Goal: Task Accomplishment & Management: Manage account settings

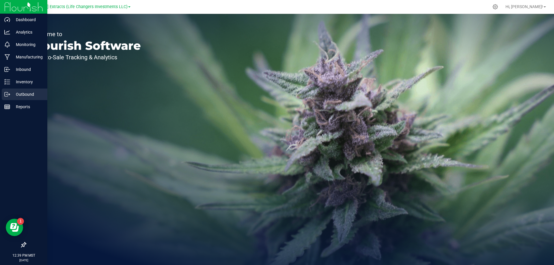
click at [9, 97] on div "Outbound" at bounding box center [25, 94] width 46 height 12
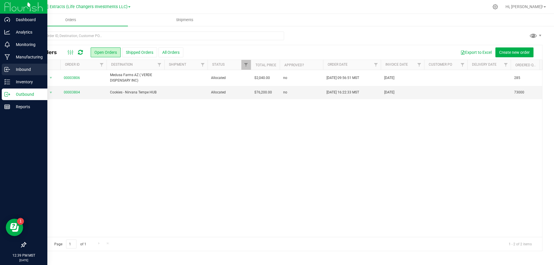
click at [36, 66] on p "Inbound" at bounding box center [27, 69] width 35 height 7
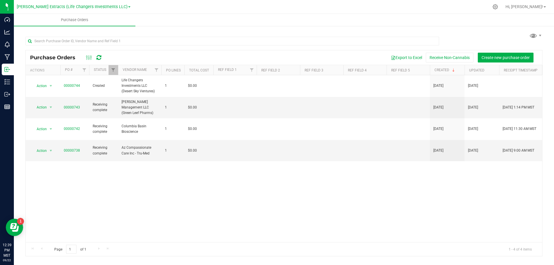
click at [227, 48] on div at bounding box center [232, 43] width 414 height 13
drag, startPoint x: 462, startPoint y: 36, endPoint x: 448, endPoint y: 34, distance: 14.9
click at [462, 36] on div at bounding box center [283, 40] width 517 height 18
drag, startPoint x: 86, startPoint y: 29, endPoint x: 103, endPoint y: 17, distance: 20.9
click at [87, 29] on div "Purchase Orders Export to Excel Receive Non-Cannabis Create new purchase order …" at bounding box center [284, 143] width 541 height 236
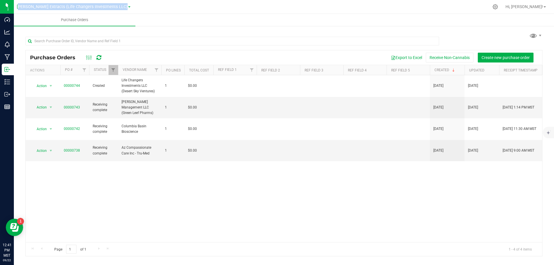
drag, startPoint x: 121, startPoint y: 5, endPoint x: 14, endPoint y: 4, distance: 106.9
click at [14, 4] on nav "[PERSON_NAME] Extracts (Life Changers Investments LLC) Hi, [PERSON_NAME]!" at bounding box center [284, 7] width 541 height 14
drag, startPoint x: 14, startPoint y: 5, endPoint x: 130, endPoint y: 6, distance: 115.6
click at [129, 6] on nav "[PERSON_NAME] Extracts (Life Changers Investments LLC) Hi, [PERSON_NAME]!" at bounding box center [284, 7] width 541 height 14
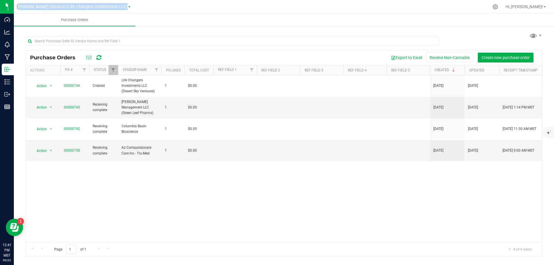
click at [133, 6] on div at bounding box center [311, 6] width 356 height 11
drag, startPoint x: 139, startPoint y: 6, endPoint x: 15, endPoint y: 3, distance: 124.3
click at [15, 3] on nav "[PERSON_NAME] Extracts (Life Changers Investments LLC) Hi, [PERSON_NAME]!" at bounding box center [284, 7] width 541 height 14
drag, startPoint x: 14, startPoint y: 3, endPoint x: 122, endPoint y: 5, distance: 108.1
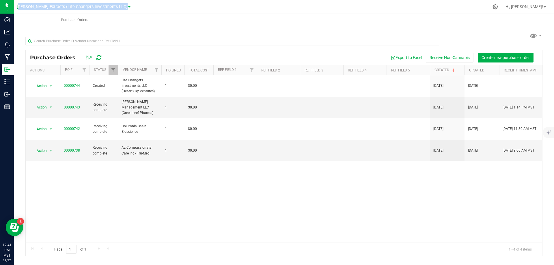
click at [122, 5] on nav "[PERSON_NAME] Extracts (Life Changers Investments LLC) Hi, [PERSON_NAME]!" at bounding box center [284, 7] width 541 height 14
click at [133, 5] on div at bounding box center [311, 6] width 356 height 11
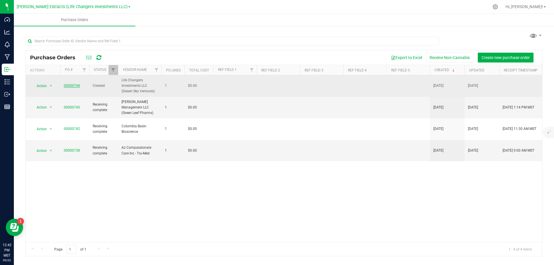
click at [73, 85] on link "00000744" at bounding box center [72, 85] width 16 height 4
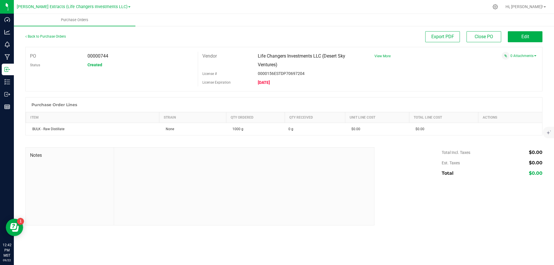
drag, startPoint x: 293, startPoint y: 64, endPoint x: 246, endPoint y: 53, distance: 48.4
click at [246, 53] on div "Vendor Life Changers Investments LLC (Desert Sky Ventures)" at bounding box center [281, 60] width 166 height 17
click at [246, 53] on div "Vendor" at bounding box center [225, 56] width 55 height 9
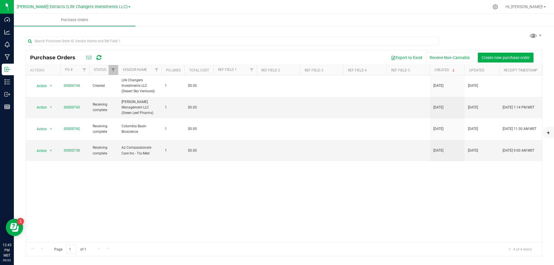
click at [216, 54] on div "Export to Excel Receive Non-Cannabis Create new purchase order" at bounding box center [323, 58] width 430 height 10
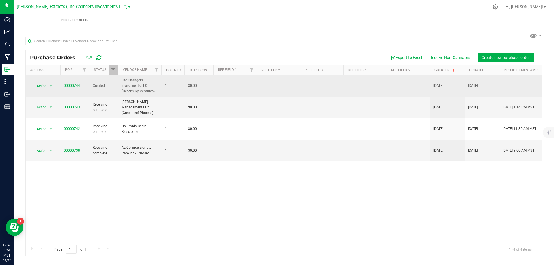
click at [155, 84] on span "Life Changers Investments LLC (Desert Sky Ventures)" at bounding box center [140, 85] width 36 height 17
click at [70, 86] on link "00000744" at bounding box center [72, 85] width 16 height 4
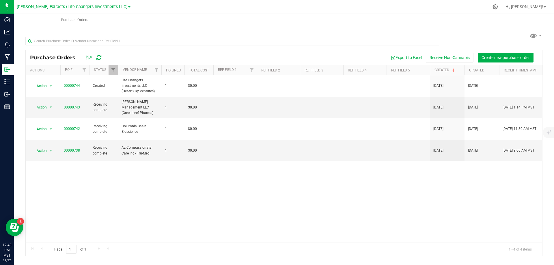
click at [179, 57] on div "Export to Excel Receive Non-Cannabis Create new purchase order" at bounding box center [323, 58] width 430 height 10
click at [173, 53] on div "Export to Excel Receive Non-Cannabis Create new purchase order" at bounding box center [323, 58] width 430 height 10
click at [138, 53] on div "Export to Excel Receive Non-Cannabis Create new purchase order" at bounding box center [323, 58] width 430 height 10
drag, startPoint x: 223, startPoint y: 56, endPoint x: 211, endPoint y: 56, distance: 11.6
click at [219, 56] on div "Export to Excel Receive Non-Cannabis Create new purchase order" at bounding box center [323, 58] width 430 height 10
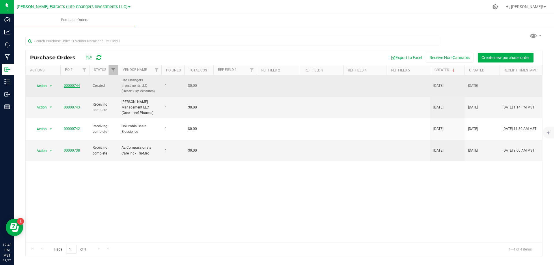
click at [70, 87] on link "00000744" at bounding box center [72, 85] width 16 height 4
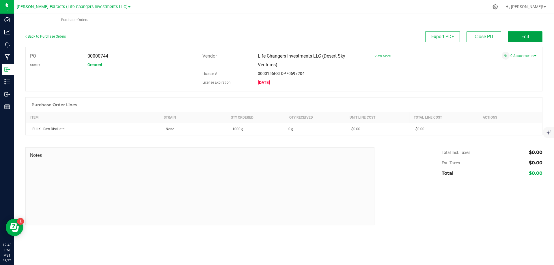
click at [518, 34] on button "Edit" at bounding box center [525, 36] width 35 height 11
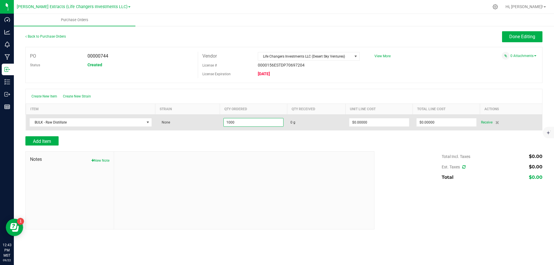
click at [265, 124] on input "1000" at bounding box center [254, 122] width 60 height 8
type input "15000.0000 g"
type input "0"
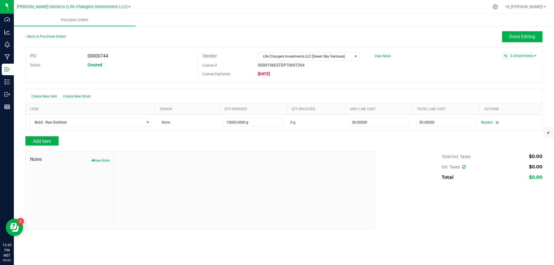
click at [392, 146] on div at bounding box center [283, 148] width 517 height 6
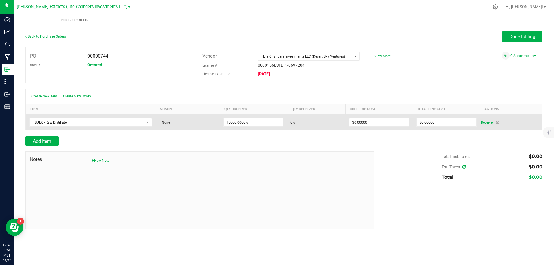
click at [485, 123] on span "Receive" at bounding box center [487, 122] width 12 height 7
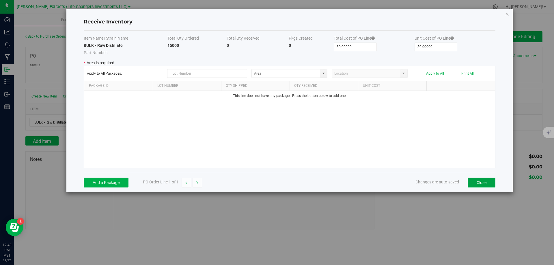
click at [477, 184] on button "Close" at bounding box center [482, 182] width 28 height 10
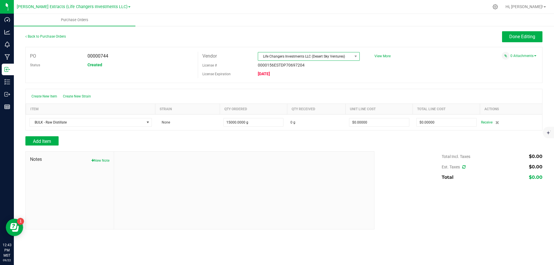
click at [331, 53] on span "Life Changers Investments LLC (Desert Sky Ventures)" at bounding box center [305, 56] width 94 height 8
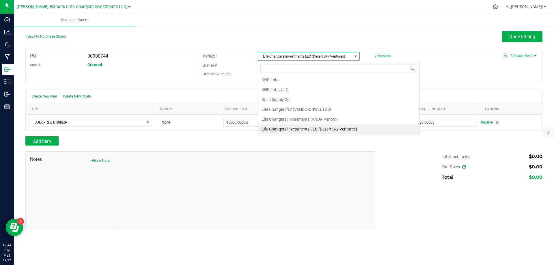
scroll to position [9, 102]
type input "col"
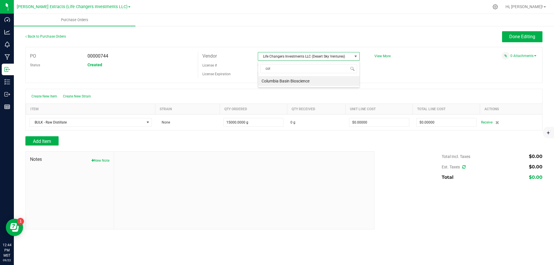
drag, startPoint x: 300, startPoint y: 80, endPoint x: 314, endPoint y: 80, distance: 13.9
click at [300, 80] on li "Columbia Basin Bioscience" at bounding box center [308, 81] width 101 height 10
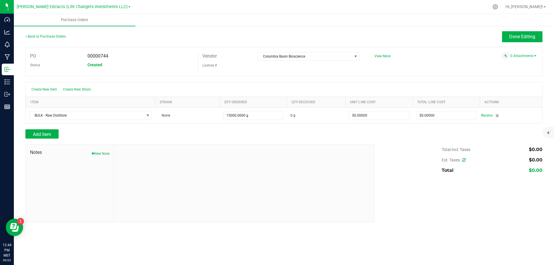
click at [424, 85] on div "Create New Item Create New Strain" at bounding box center [284, 89] width 517 height 14
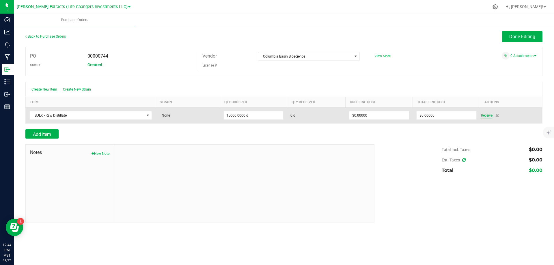
click at [487, 116] on span "Receive" at bounding box center [487, 115] width 12 height 7
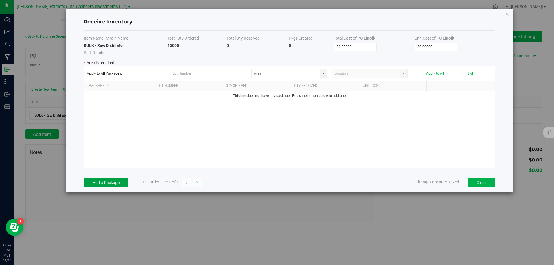
click at [114, 184] on button "Add a Package" at bounding box center [106, 182] width 45 height 10
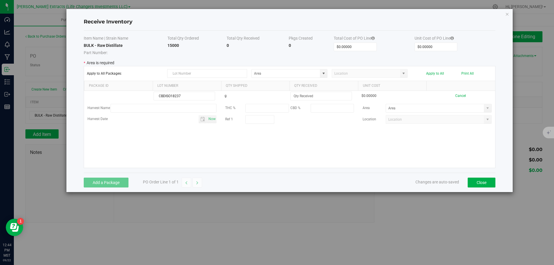
type input "CBDISO18237"
type input "150000.0000 g"
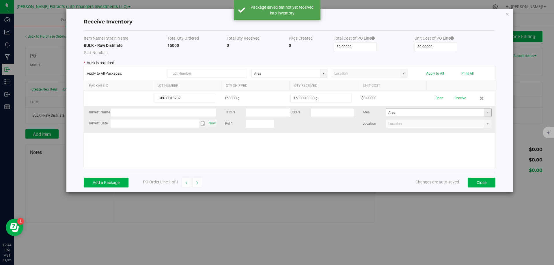
drag, startPoint x: 336, startPoint y: 159, endPoint x: 431, endPoint y: 112, distance: 105.7
click at [349, 155] on div "CBDISO18237 150000 g 150000.0000 g $0.00000 Done Receive Harvest Name THC % CBD…" at bounding box center [289, 129] width 411 height 77
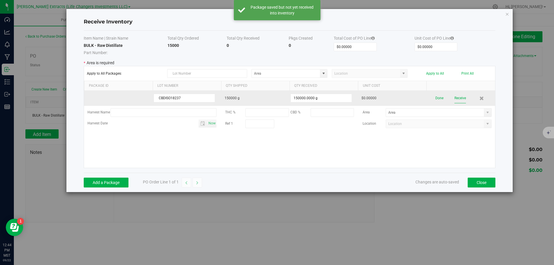
click at [461, 97] on button "Receive" at bounding box center [461, 98] width 12 height 10
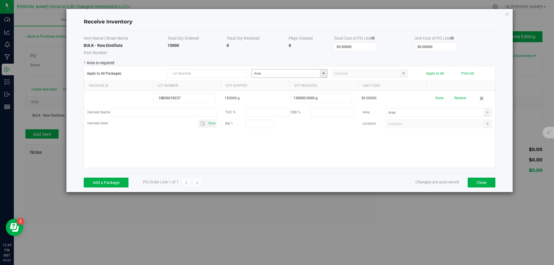
click at [322, 75] on span at bounding box center [324, 73] width 5 height 5
drag, startPoint x: 273, startPoint y: 105, endPoint x: 373, endPoint y: 66, distance: 106.7
click at [274, 105] on li "JC Inventory" at bounding box center [289, 104] width 75 height 10
type input "JC"
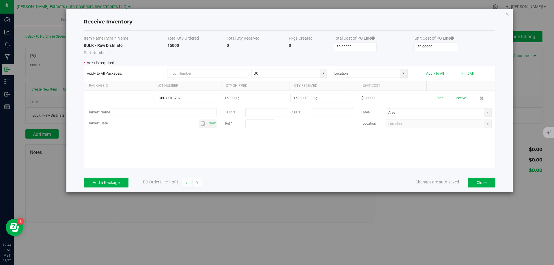
click at [390, 45] on td "$0.00000" at bounding box center [374, 48] width 81 height 13
drag, startPoint x: 439, startPoint y: 74, endPoint x: 489, endPoint y: 55, distance: 54.0
click at [439, 74] on button "Apply to All" at bounding box center [435, 73] width 18 height 4
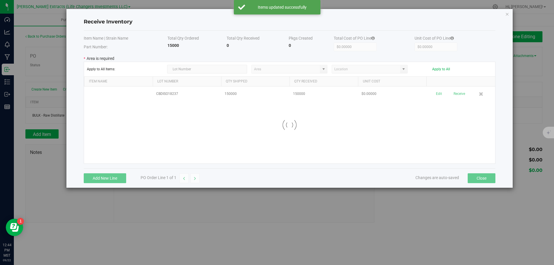
click at [490, 55] on div "Item Name | Strain Name Total Qty Ordered Total Qty Received Pkgs Created Total…" at bounding box center [290, 100] width 412 height 138
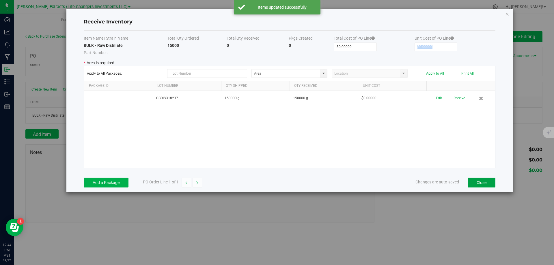
drag, startPoint x: 475, startPoint y: 183, endPoint x: 437, endPoint y: 180, distance: 38.8
click at [475, 183] on button "Close" at bounding box center [482, 182] width 28 height 10
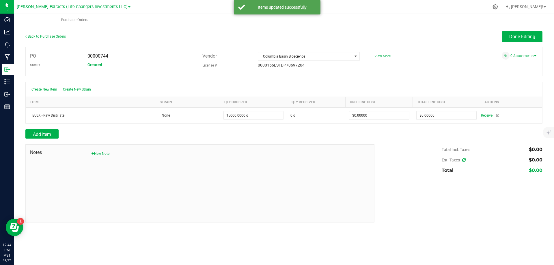
drag, startPoint x: 402, startPoint y: 175, endPoint x: 403, endPoint y: 162, distance: 12.5
click at [402, 175] on div "Total Incl. Taxes $0.00 Est. Taxes $0.00 Total $0.00" at bounding box center [456, 159] width 172 height 31
drag, startPoint x: 452, startPoint y: 78, endPoint x: 455, endPoint y: 81, distance: 4.2
click at [453, 79] on div at bounding box center [283, 79] width 517 height 6
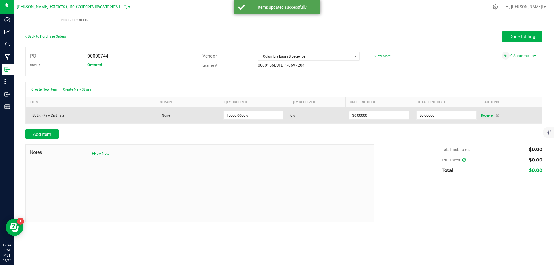
click at [488, 118] on span "Receive" at bounding box center [487, 115] width 12 height 7
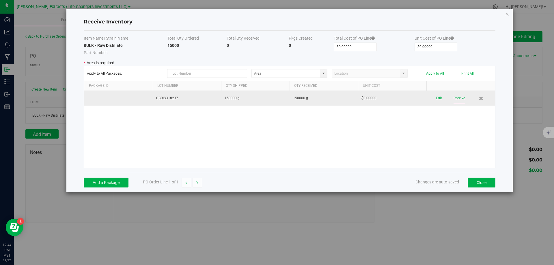
click at [457, 99] on button "Receive" at bounding box center [460, 98] width 12 height 10
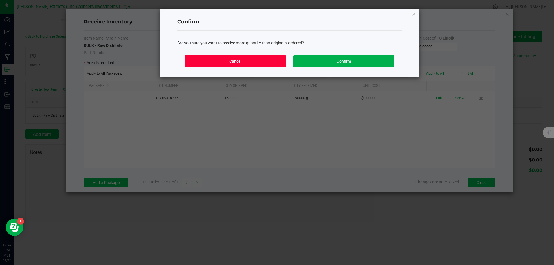
click at [250, 64] on button "Cancel" at bounding box center [235, 61] width 101 height 12
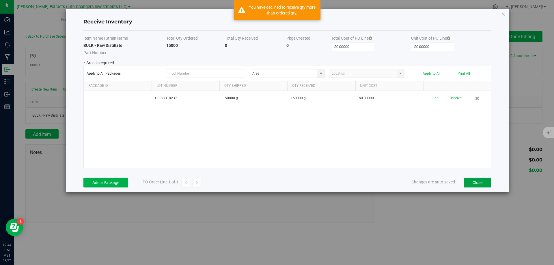
drag, startPoint x: 476, startPoint y: 184, endPoint x: 434, endPoint y: 177, distance: 41.8
click at [475, 183] on button "Close" at bounding box center [478, 182] width 28 height 10
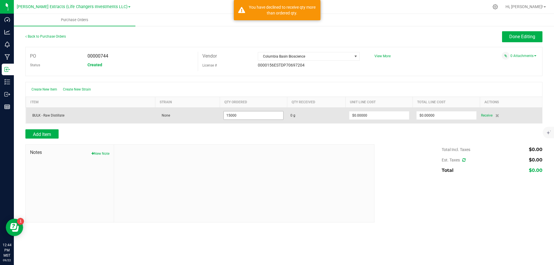
click at [258, 115] on input "15000" at bounding box center [254, 115] width 60 height 8
click at [262, 116] on input "15000" at bounding box center [254, 115] width 60 height 8
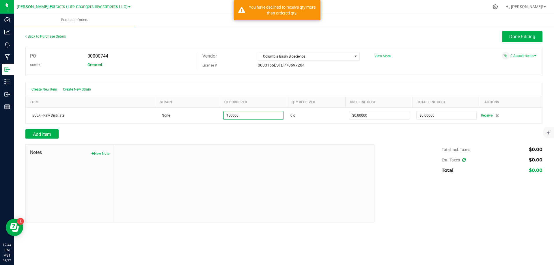
type input "150000.0000 g"
click at [371, 164] on div "Total Incl. Taxes $0.00 Est. Taxes $0.00 Total $0.00" at bounding box center [456, 159] width 172 height 31
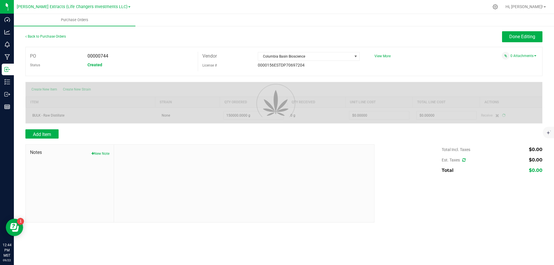
click at [483, 115] on div at bounding box center [284, 102] width 517 height 41
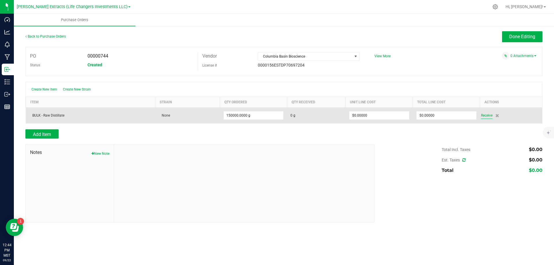
click at [485, 116] on span "Receive" at bounding box center [487, 115] width 12 height 7
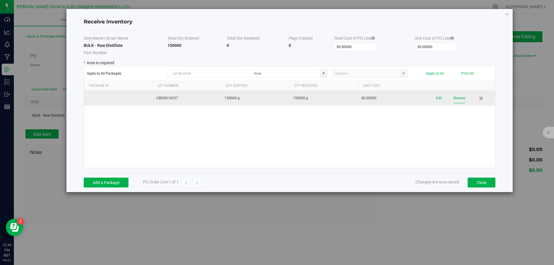
click at [463, 96] on button "Receive" at bounding box center [460, 98] width 12 height 10
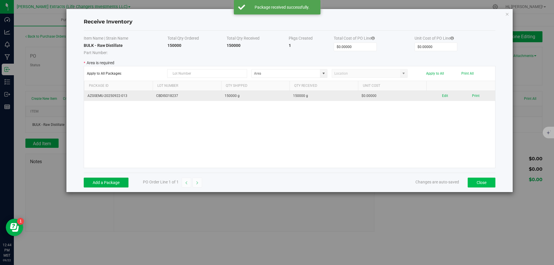
click at [482, 187] on div "Add a Package PO Order Line 1 of 1 Changes are auto-saved Close" at bounding box center [290, 181] width 412 height 19
click at [473, 182] on button "Close" at bounding box center [482, 182] width 28 height 10
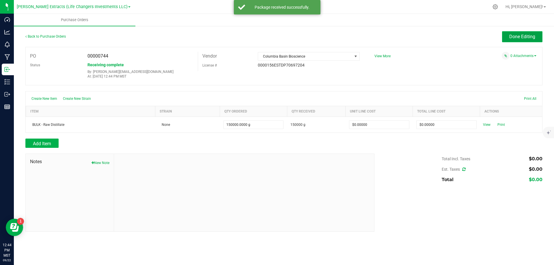
click at [524, 39] on span "Done Editing" at bounding box center [523, 36] width 26 height 5
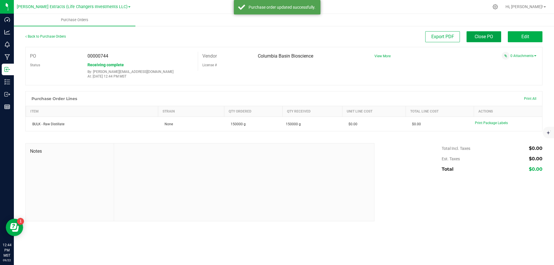
click at [491, 36] on span "Close PO" at bounding box center [484, 36] width 18 height 5
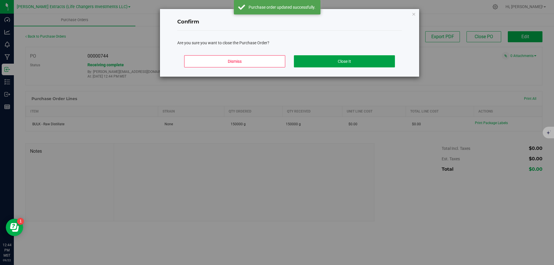
drag, startPoint x: 339, startPoint y: 64, endPoint x: 93, endPoint y: 94, distance: 247.9
click at [339, 64] on button "Close It" at bounding box center [344, 61] width 101 height 12
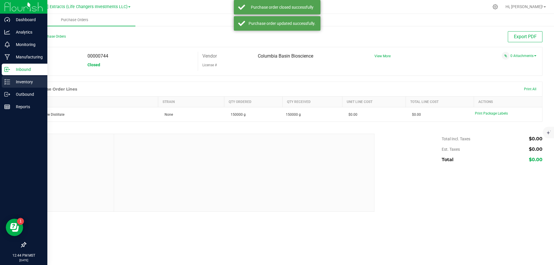
click at [6, 84] on icon at bounding box center [7, 82] width 6 height 6
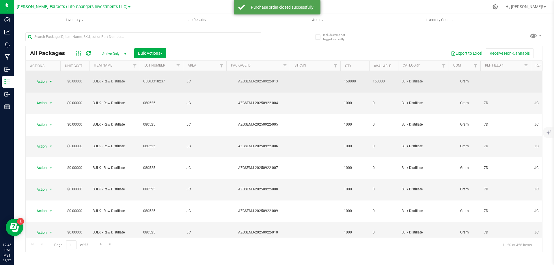
drag, startPoint x: 41, startPoint y: 77, endPoint x: 44, endPoint y: 80, distance: 4.7
click at [41, 77] on span "Action" at bounding box center [39, 81] width 16 height 8
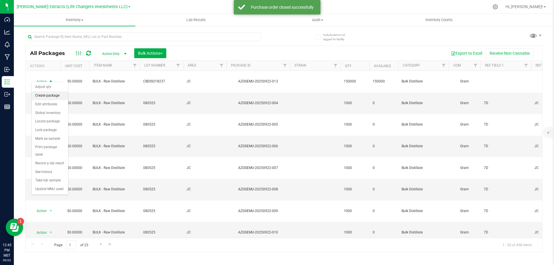
click at [51, 97] on li "Create package" at bounding box center [50, 95] width 36 height 9
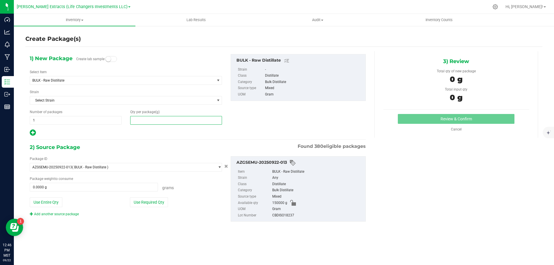
click at [145, 121] on span at bounding box center [176, 120] width 92 height 9
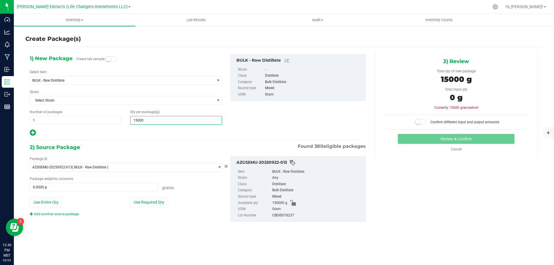
type input "150000"
type input "150,000.0000"
drag, startPoint x: 138, startPoint y: 201, endPoint x: 225, endPoint y: 181, distance: 89.7
click at [138, 201] on button "Use Required Qty" at bounding box center [149, 202] width 38 height 10
type input "150000.0000 g"
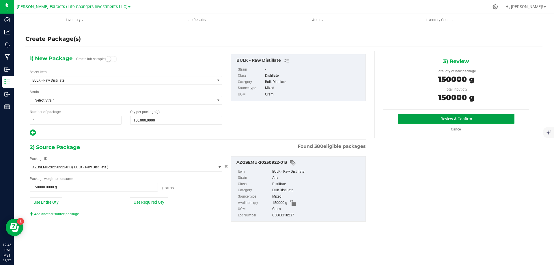
click at [408, 121] on button "Review & Confirm" at bounding box center [456, 119] width 117 height 10
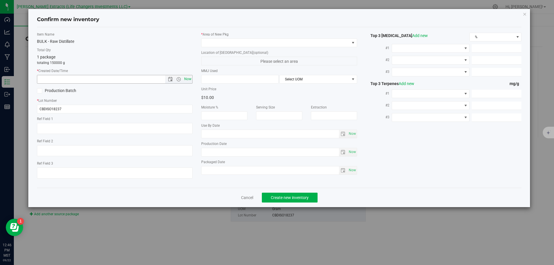
click at [190, 78] on span "Now" at bounding box center [188, 79] width 10 height 8
type input "[DATE] 12:46 PM"
click at [117, 110] on input "CBDISO18237" at bounding box center [115, 109] width 156 height 9
click at [116, 110] on input "CBDISO18237" at bounding box center [115, 109] width 156 height 9
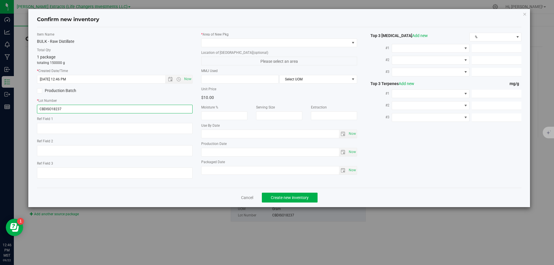
paste input "LCD-090325D"
type input "LCD-090325D"
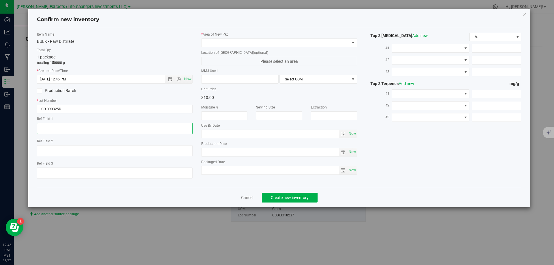
click at [97, 126] on textarea at bounding box center [115, 128] width 156 height 11
click at [86, 126] on textarea "To enrich screen reader interactions, please activate Accessibility in Grammarl…" at bounding box center [115, 128] width 156 height 11
type textarea "8D"
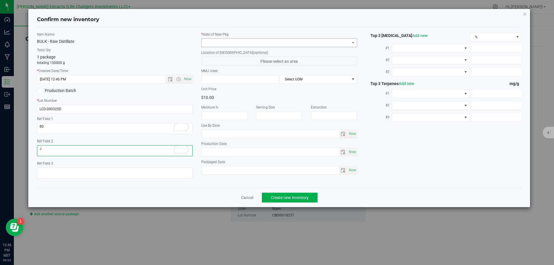
type textarea "J"
click at [274, 44] on span at bounding box center [276, 43] width 148 height 8
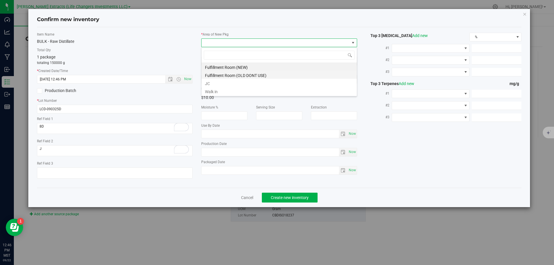
scroll to position [9, 156]
drag, startPoint x: 215, startPoint y: 83, endPoint x: 162, endPoint y: 56, distance: 59.7
click at [215, 83] on li "JC" at bounding box center [279, 83] width 155 height 8
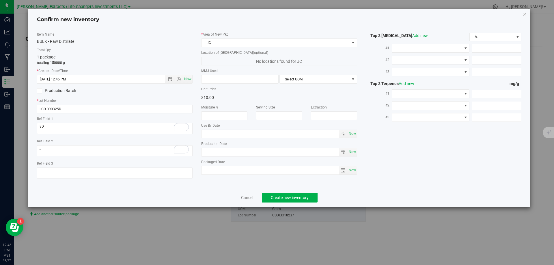
click at [163, 57] on div "1 package totaling 150000 g" at bounding box center [115, 59] width 156 height 11
click at [285, 198] on span "Create new inventory" at bounding box center [290, 197] width 38 height 5
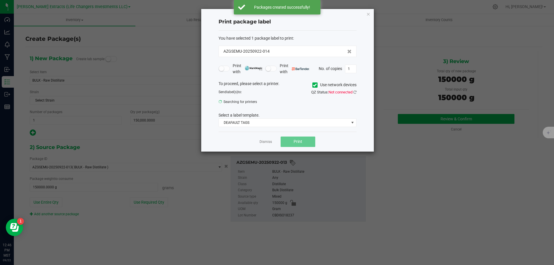
drag, startPoint x: 264, startPoint y: 142, endPoint x: 274, endPoint y: 142, distance: 10.1
click at [264, 142] on link "Dismiss" at bounding box center [266, 141] width 12 height 5
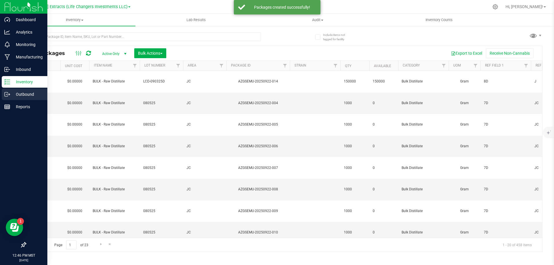
click at [5, 92] on icon at bounding box center [6, 94] width 3 height 4
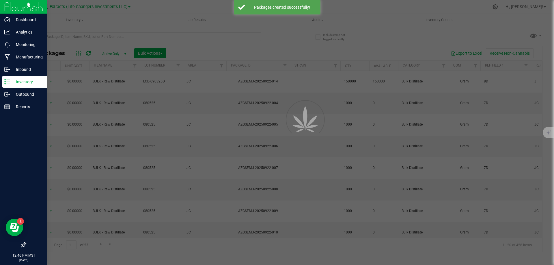
click at [17, 82] on p "Inventory" at bounding box center [27, 81] width 35 height 7
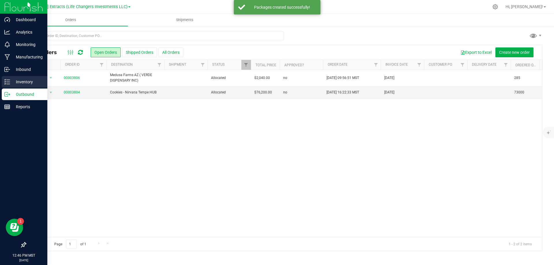
click at [17, 82] on p "Inventory" at bounding box center [27, 81] width 35 height 7
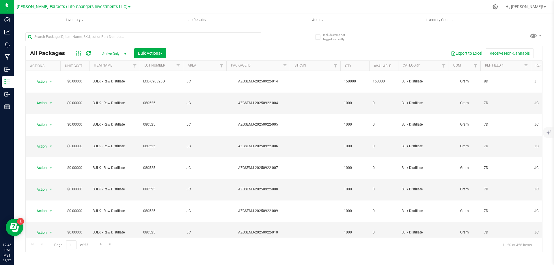
click at [288, 45] on div "All Packages Active Only Active Only Lab Samples Locked All Bulk Actions Add to…" at bounding box center [283, 139] width 517 height 225
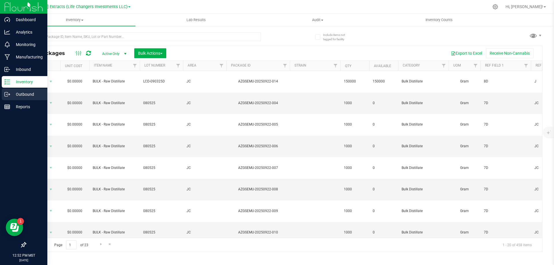
click at [4, 95] on icon at bounding box center [7, 94] width 6 height 6
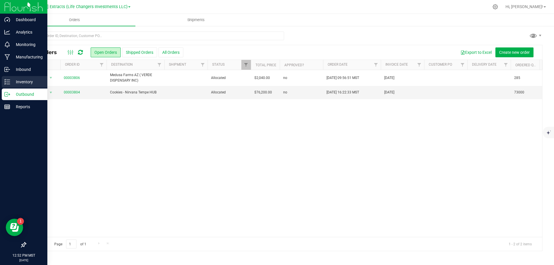
click at [9, 80] on line at bounding box center [8, 80] width 3 height 0
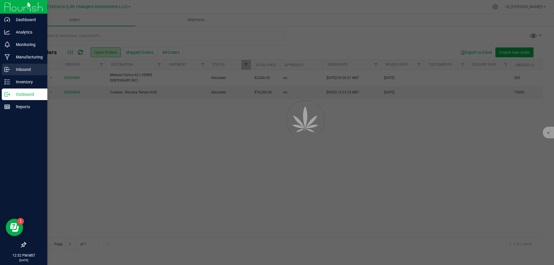
click at [27, 67] on p "Inbound" at bounding box center [27, 69] width 35 height 7
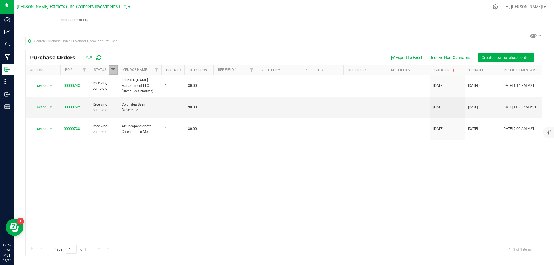
click at [114, 68] on span "Filter" at bounding box center [113, 70] width 5 height 5
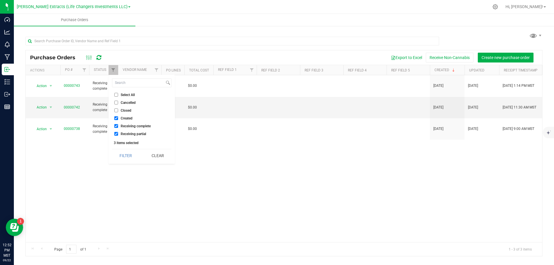
drag, startPoint x: 131, startPoint y: 97, endPoint x: 130, endPoint y: 135, distance: 37.9
click at [131, 97] on li "Select All" at bounding box center [142, 95] width 60 height 6
drag, startPoint x: 131, startPoint y: 93, endPoint x: 153, endPoint y: 134, distance: 46.8
click at [132, 93] on span "Select All" at bounding box center [128, 94] width 14 height 3
click at [118, 93] on input "Select All" at bounding box center [116, 95] width 4 height 4
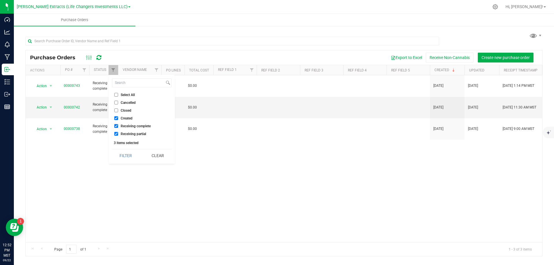
checkbox input "true"
click at [132, 157] on button "Filter" at bounding box center [126, 155] width 28 height 13
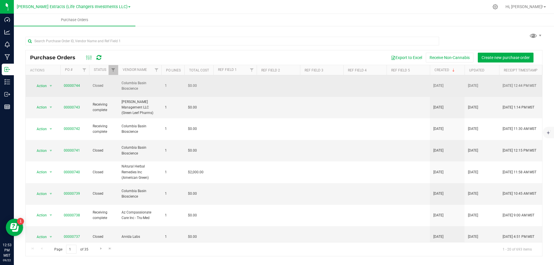
click at [400, 63] on div "Purchase Orders Export to Excel Receive Non-Cannabis Create new purchase order" at bounding box center [284, 57] width 517 height 14
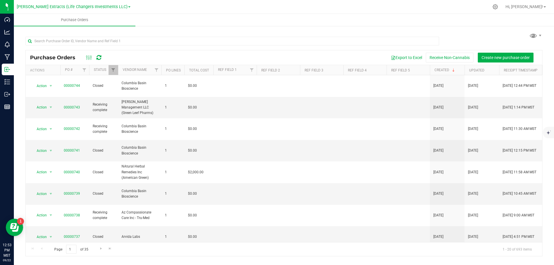
click at [206, 60] on div "Export to Excel Receive Non-Cannabis Create new purchase order" at bounding box center [323, 58] width 430 height 10
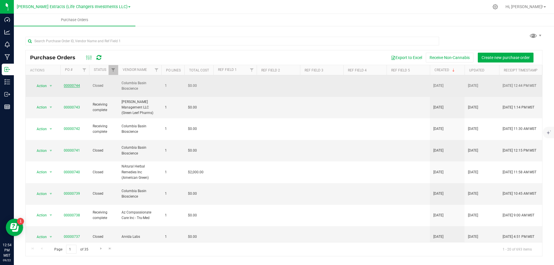
click at [72, 84] on link "00000744" at bounding box center [72, 85] width 16 height 4
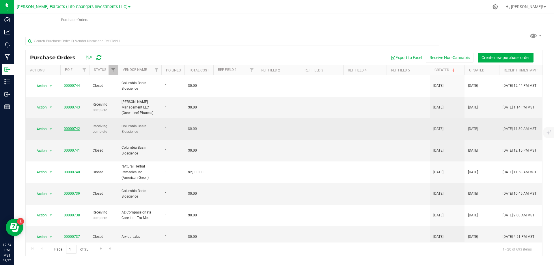
click at [71, 127] on link "00000742" at bounding box center [72, 129] width 16 height 4
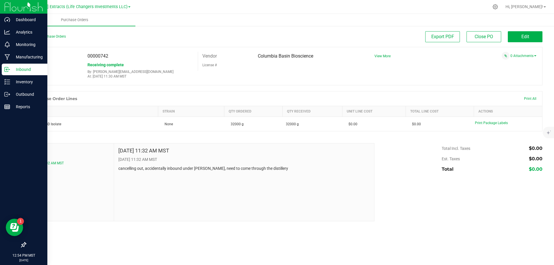
click at [4, 68] on div "Inbound" at bounding box center [25, 70] width 46 height 12
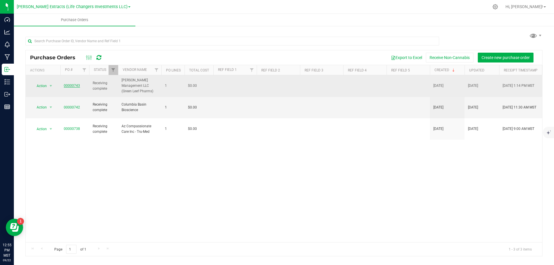
click at [74, 85] on link "00000743" at bounding box center [72, 85] width 16 height 4
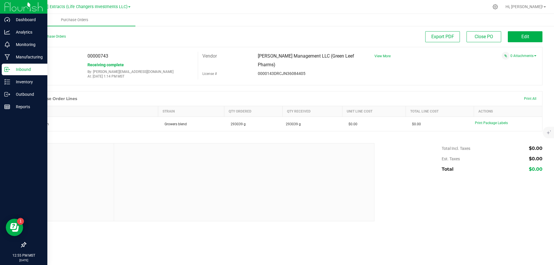
drag, startPoint x: 8, startPoint y: 70, endPoint x: 12, endPoint y: 69, distance: 3.8
click at [8, 70] on icon at bounding box center [7, 69] width 6 height 6
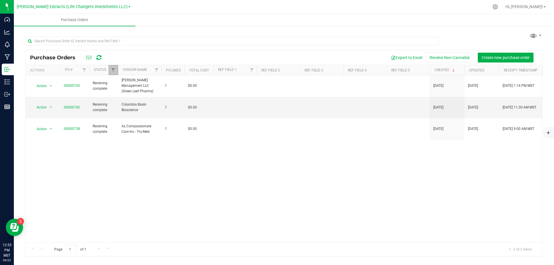
drag, startPoint x: 116, startPoint y: 68, endPoint x: 118, endPoint y: 71, distance: 4.1
click at [116, 68] on span "Filter" at bounding box center [113, 70] width 5 height 5
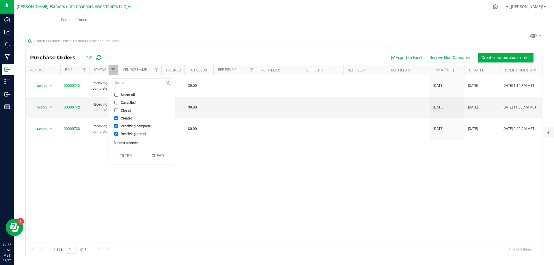
click at [134, 92] on div "Select All Cancelled Closed Created Receiving complete Receiving partial 3 item…" at bounding box center [142, 119] width 66 height 89
click at [133, 92] on li "Select All" at bounding box center [142, 95] width 60 height 6
drag, startPoint x: 122, startPoint y: 96, endPoint x: 131, endPoint y: 130, distance: 36.0
click at [122, 96] on span "Select All" at bounding box center [128, 94] width 14 height 3
click at [118, 96] on input "Select All" at bounding box center [116, 95] width 4 height 4
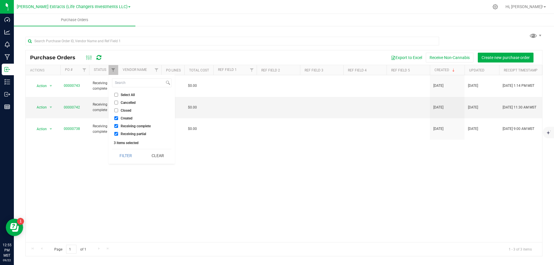
checkbox input "true"
click at [134, 153] on button "Filter" at bounding box center [126, 155] width 28 height 13
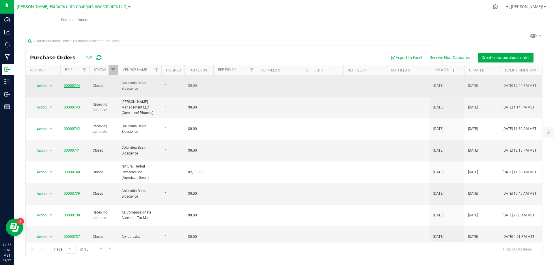
click at [69, 83] on link "00000744" at bounding box center [72, 85] width 16 height 4
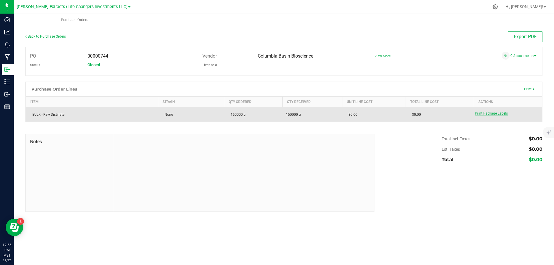
click at [495, 114] on span "Print Package Labels" at bounding box center [491, 113] width 33 height 4
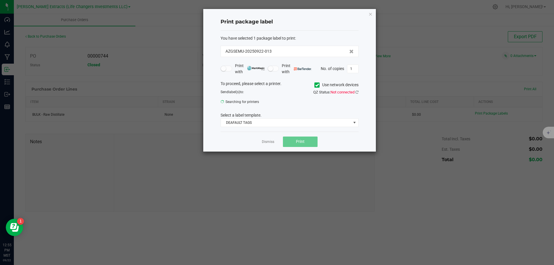
click at [369, 15] on icon "button" at bounding box center [371, 13] width 4 height 7
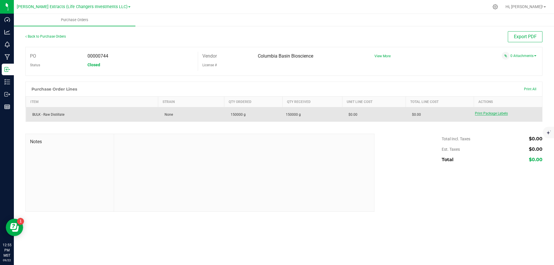
click at [485, 114] on span "Print Package Labels" at bounding box center [491, 113] width 33 height 4
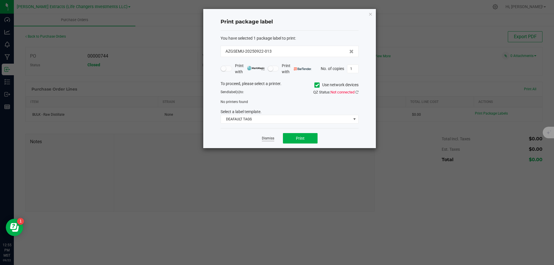
click at [267, 139] on link "Dismiss" at bounding box center [268, 138] width 12 height 5
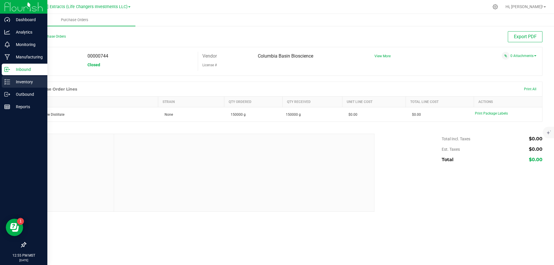
click at [19, 82] on p "Inventory" at bounding box center [27, 81] width 35 height 7
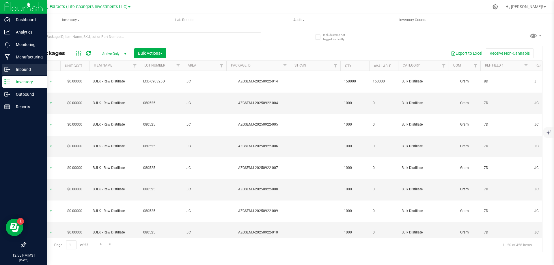
click at [14, 68] on p "Inbound" at bounding box center [27, 69] width 35 height 7
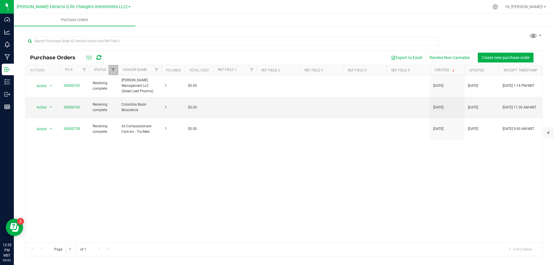
drag, startPoint x: 111, startPoint y: 70, endPoint x: 116, endPoint y: 74, distance: 6.1
click at [112, 70] on span "Filter" at bounding box center [113, 70] width 5 height 5
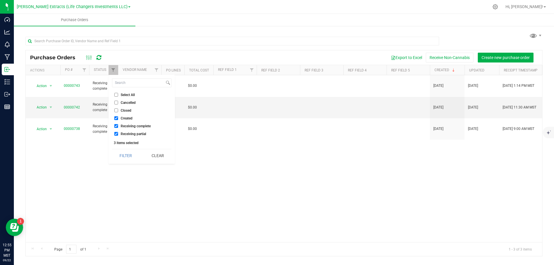
click at [137, 92] on li "Select All" at bounding box center [142, 95] width 60 height 6
click at [128, 97] on li "Select All" at bounding box center [142, 95] width 60 height 6
click at [131, 94] on span "Select All" at bounding box center [128, 94] width 14 height 3
click at [118, 94] on input "Select All" at bounding box center [116, 95] width 4 height 4
checkbox input "true"
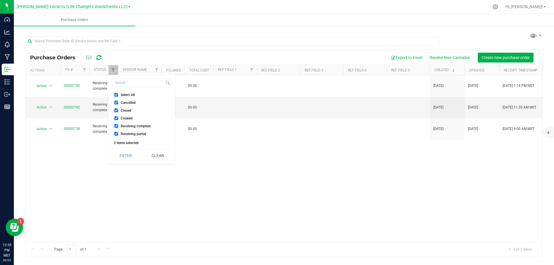
checkbox input "true"
click at [131, 155] on button "Filter" at bounding box center [126, 155] width 28 height 13
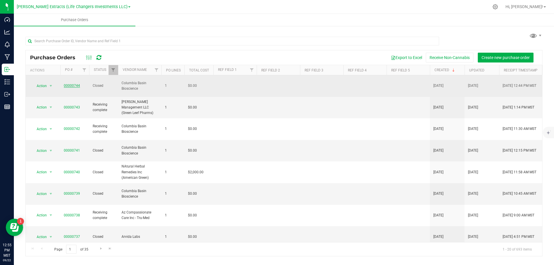
click at [70, 84] on link "00000744" at bounding box center [72, 85] width 16 height 4
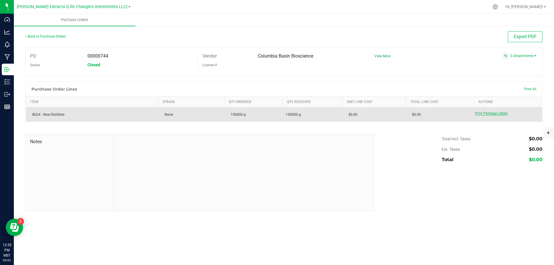
click at [491, 115] on span "Print Package Labels" at bounding box center [491, 113] width 33 height 4
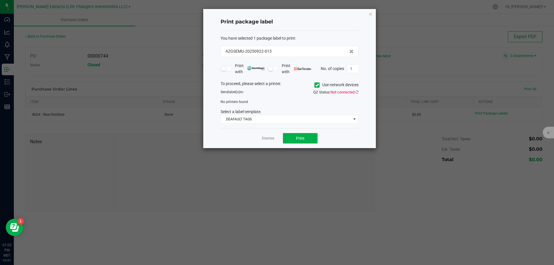
click at [269, 138] on link "Dismiss" at bounding box center [268, 138] width 12 height 5
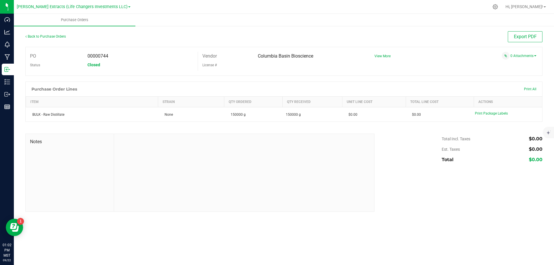
click at [331, 126] on div at bounding box center [283, 125] width 517 height 6
click at [423, 90] on div "Purchase Order Lines Print All" at bounding box center [284, 89] width 517 height 14
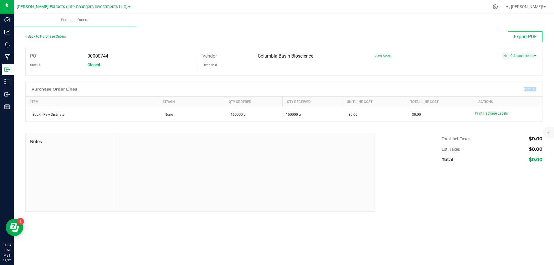
click at [423, 90] on div "Purchase Order Lines Print All" at bounding box center [284, 89] width 517 height 14
click at [424, 90] on div "Purchase Order Lines Print All" at bounding box center [284, 89] width 517 height 14
drag, startPoint x: 27, startPoint y: 59, endPoint x: 71, endPoint y: 42, distance: 47.3
click at [0, 0] on p "Manufacturing" at bounding box center [0, 0] width 0 height 0
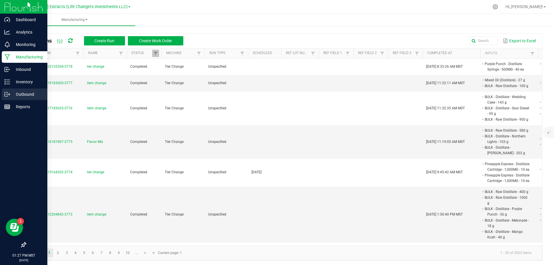
click at [8, 94] on line at bounding box center [8, 94] width 3 height 0
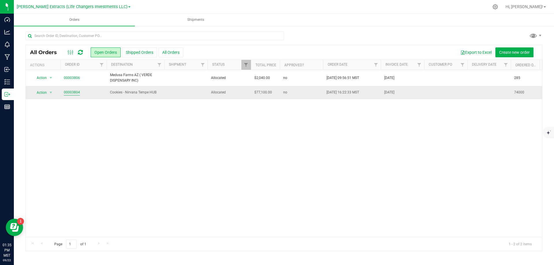
drag, startPoint x: 79, startPoint y: 92, endPoint x: 75, endPoint y: 92, distance: 4.3
click at [78, 92] on span "00003804" at bounding box center [83, 92] width 39 height 5
click at [74, 92] on link "00003804" at bounding box center [72, 92] width 16 height 5
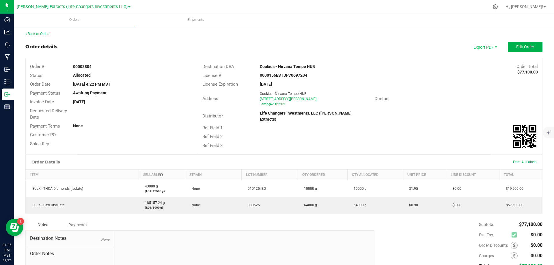
click at [528, 160] on span "Print All Labels" at bounding box center [524, 162] width 23 height 4
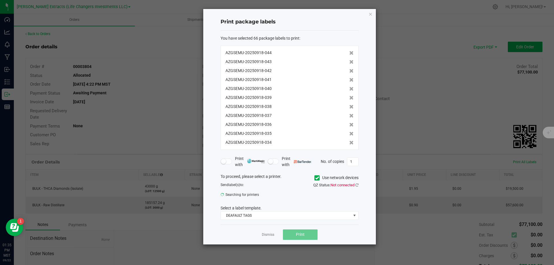
scroll to position [417, 0]
drag, startPoint x: 267, startPoint y: 234, endPoint x: 352, endPoint y: 220, distance: 86.6
click at [267, 233] on link "Dismiss" at bounding box center [268, 234] width 12 height 5
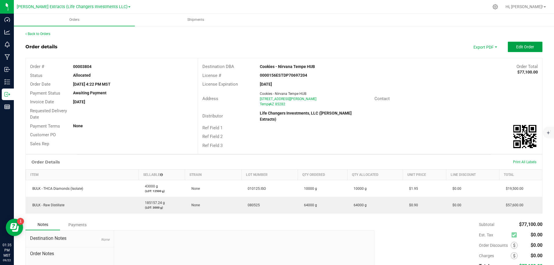
click at [519, 47] on span "Edit Order" at bounding box center [526, 46] width 18 height 5
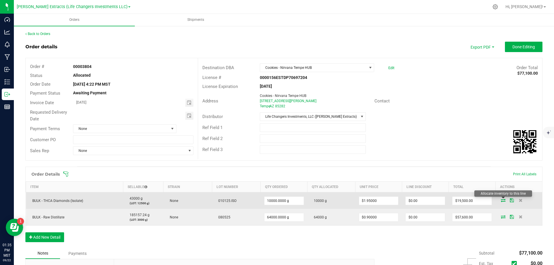
click at [503, 199] on icon at bounding box center [503, 199] width 5 height 3
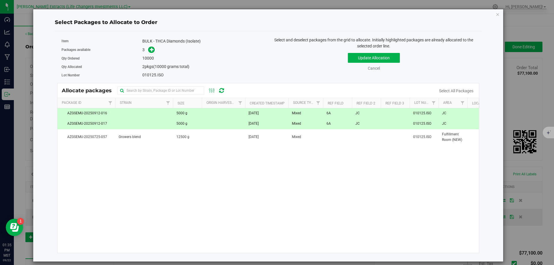
click at [90, 123] on span "AZGSEMU-20250912-017" at bounding box center [86, 123] width 51 height 5
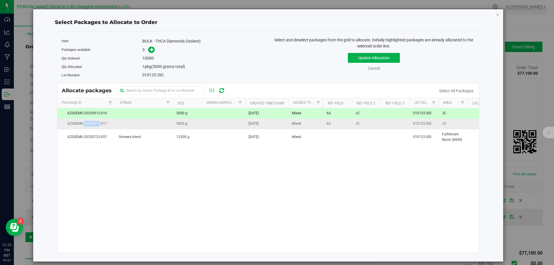
click at [90, 123] on span "AZGSEMU-20250912-017" at bounding box center [86, 123] width 51 height 5
copy span "AZGSEMU-20250912-017"
click at [131, 122] on td at bounding box center [144, 123] width 58 height 10
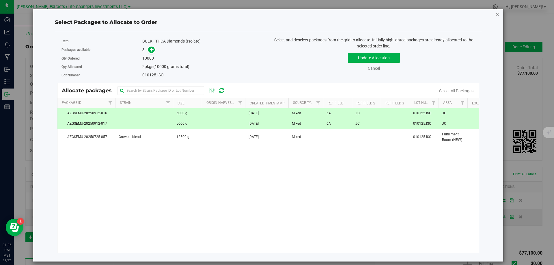
click at [498, 17] on icon "button" at bounding box center [498, 14] width 4 height 7
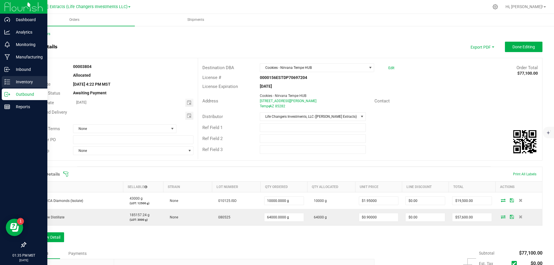
click at [12, 81] on p "Inventory" at bounding box center [27, 81] width 35 height 7
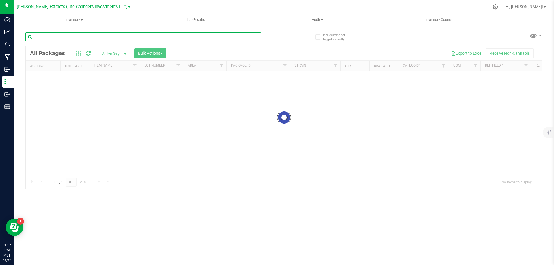
click at [108, 38] on input "text" at bounding box center [143, 36] width 236 height 9
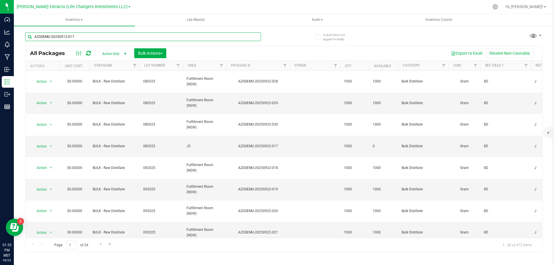
type input "AZGSEMU-20250912-017"
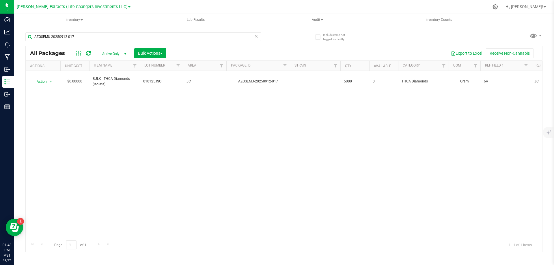
click at [294, 159] on div "Action Action Edit attributes Global inventory Locate package Print package lab…" at bounding box center [284, 154] width 517 height 167
click at [258, 37] on icon at bounding box center [257, 35] width 4 height 7
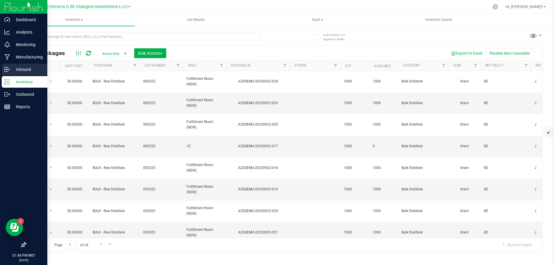
click at [10, 71] on p "Inbound" at bounding box center [27, 69] width 35 height 7
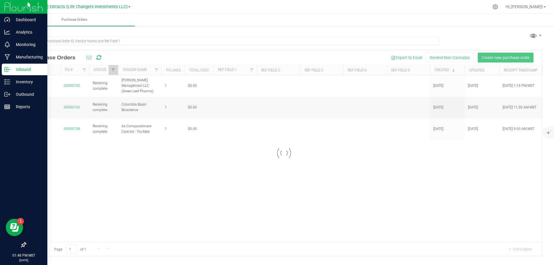
click at [215, 47] on div at bounding box center [232, 43] width 414 height 13
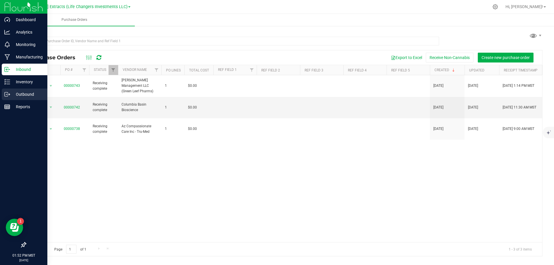
click at [10, 91] on p "Outbound" at bounding box center [27, 94] width 35 height 7
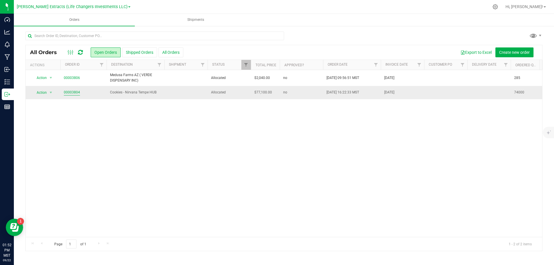
click at [70, 93] on link "00003804" at bounding box center [72, 92] width 16 height 5
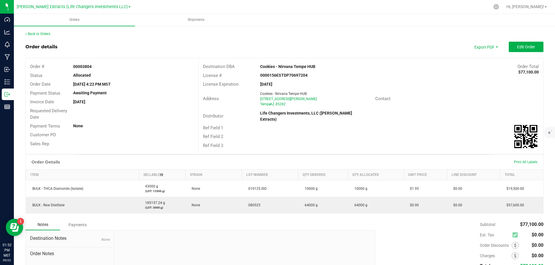
drag, startPoint x: 439, startPoint y: 81, endPoint x: 450, endPoint y: 84, distance: 10.4
click at [439, 81] on div "License Expiration [DATE]" at bounding box center [370, 84] width 344 height 9
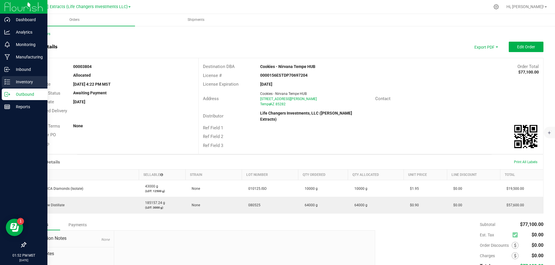
click at [9, 83] on icon at bounding box center [7, 82] width 6 height 6
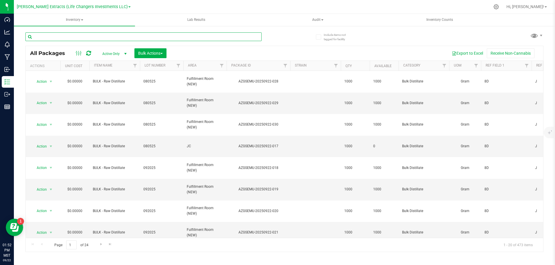
click at [149, 39] on input "text" at bounding box center [143, 36] width 236 height 9
type input "922-014"
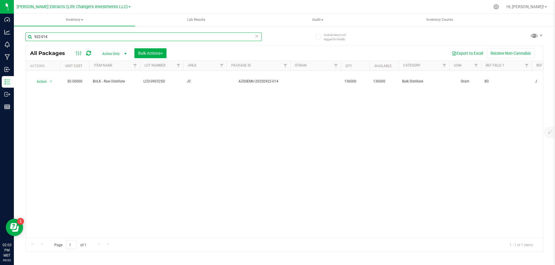
click at [88, 36] on input "922-014" at bounding box center [143, 36] width 236 height 9
click at [199, 54] on div "Export to Excel Receive Non-Cannabis" at bounding box center [355, 53] width 368 height 10
